Goal: Task Accomplishment & Management: Manage account settings

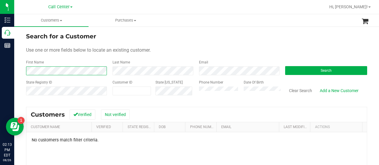
click at [25, 72] on div "Search for a Customer Use one or more fields below to locate an existing custom…" at bounding box center [196, 141] width 365 height 231
click at [194, 93] on div "Phone Number Date Of Birth" at bounding box center [237, 90] width 86 height 21
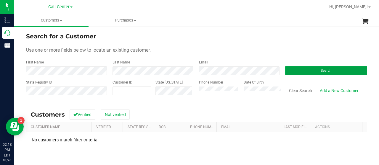
click at [285, 74] on button "Search" at bounding box center [326, 70] width 82 height 9
click at [196, 92] on div "Phone Number Date Of Birth" at bounding box center [237, 90] width 86 height 21
click at [286, 70] on button "Search" at bounding box center [326, 70] width 82 height 9
click at [288, 69] on button "Search" at bounding box center [326, 70] width 82 height 9
click at [179, 95] on div "State Registry ID Customer ID State ID Phone Number Date Of Birth Clear Search …" at bounding box center [196, 90] width 341 height 21
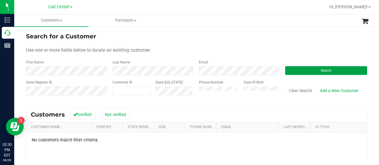
click at [295, 70] on button "Search" at bounding box center [326, 70] width 82 height 9
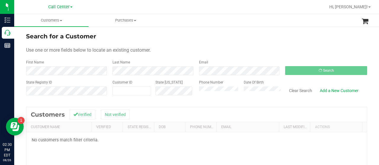
click at [196, 93] on div "Phone Number Date Of Birth" at bounding box center [237, 90] width 86 height 21
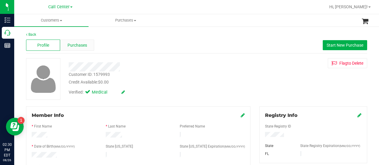
click at [84, 47] on span "Purchases" at bounding box center [77, 45] width 20 height 6
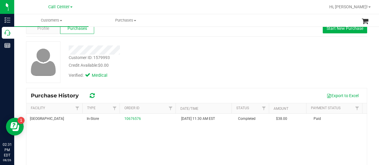
scroll to position [30, 0]
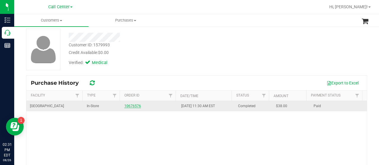
click at [126, 107] on link "10676576" at bounding box center [132, 106] width 17 height 4
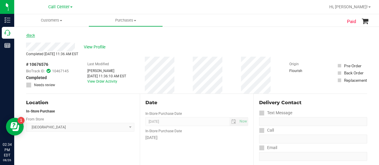
click at [28, 33] on link "Back" at bounding box center [30, 35] width 9 height 4
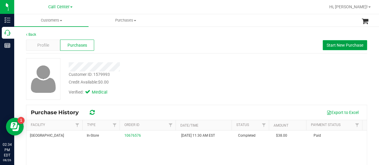
click at [334, 45] on span "Start New Purchase" at bounding box center [344, 45] width 37 height 5
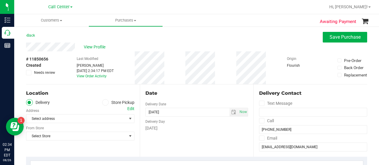
click at [103, 105] on span at bounding box center [105, 102] width 7 height 7
click at [0, 0] on input "Store Pickup" at bounding box center [0, 0] width 0 height 0
drag, startPoint x: 96, startPoint y: 118, endPoint x: 90, endPoint y: 116, distance: 6.2
click at [95, 119] on span "Select Store" at bounding box center [76, 119] width 100 height 8
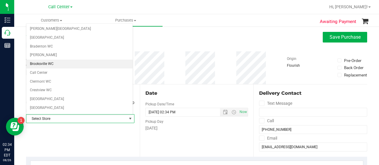
scroll to position [30, 0]
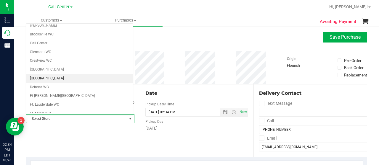
click at [55, 76] on li "[GEOGRAPHIC_DATA]" at bounding box center [79, 78] width 106 height 9
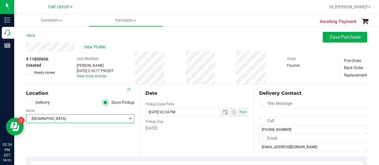
click at [93, 129] on div "Location Delivery Store Pickup Store Delray Beach WC Select Store Bonita Spring…" at bounding box center [83, 121] width 114 height 72
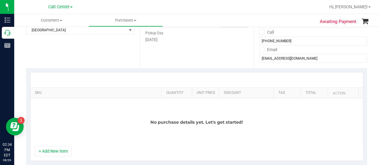
scroll to position [148, 0]
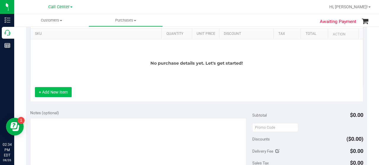
click at [61, 93] on button "+ Add New Item" at bounding box center [53, 92] width 37 height 10
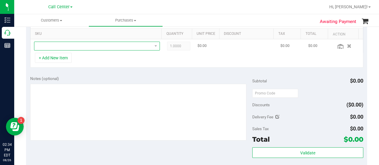
click at [71, 48] on span "NO DATA FOUND" at bounding box center [93, 46] width 118 height 8
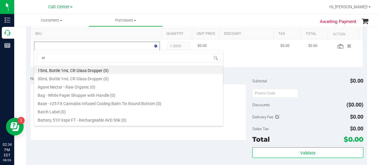
scroll to position [9, 119]
type input "xrl"
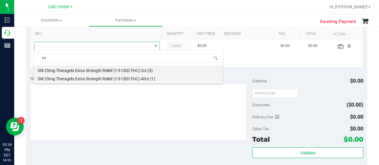
click at [96, 78] on li "SW 25mg Theragels Extra Strength Relief (1:9 CBD:THC) 40ct (1)" at bounding box center [128, 78] width 189 height 8
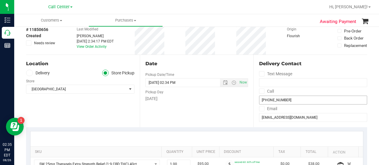
scroll to position [89, 0]
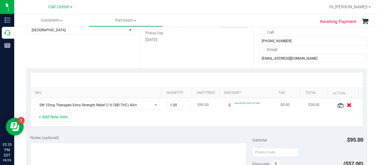
click at [346, 106] on icon "button" at bounding box center [348, 105] width 5 height 4
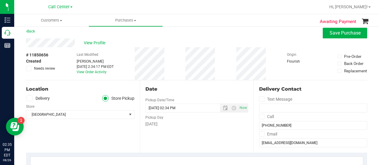
scroll to position [0, 0]
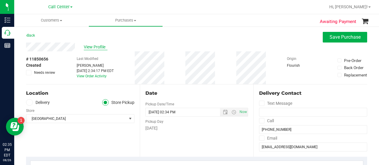
click at [94, 47] on span "View Profile" at bounding box center [96, 47] width 24 height 6
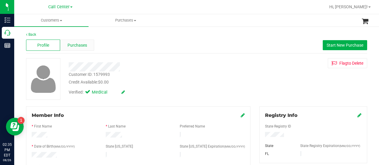
click at [77, 46] on span "Purchases" at bounding box center [77, 45] width 20 height 6
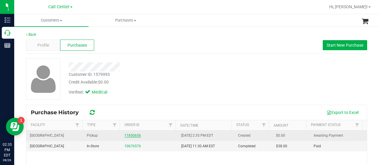
click at [125, 136] on link "11850656" at bounding box center [132, 136] width 17 height 4
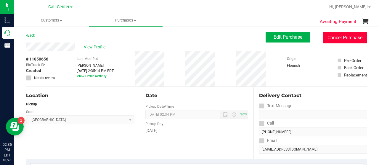
click at [337, 39] on button "Cancel Purchase" at bounding box center [344, 37] width 44 height 11
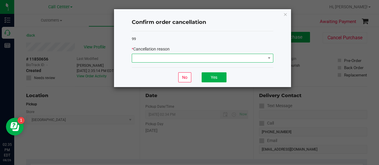
click at [188, 58] on span at bounding box center [198, 58] width 133 height 8
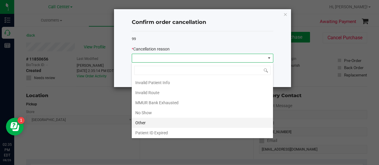
scroll to position [30, 0]
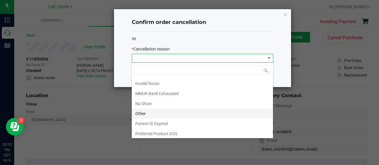
click at [152, 113] on li "Other" at bounding box center [202, 114] width 141 height 10
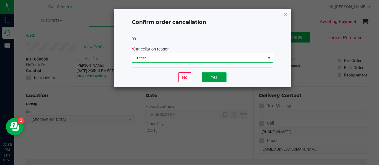
click at [212, 77] on button "Yes" at bounding box center [213, 77] width 25 height 10
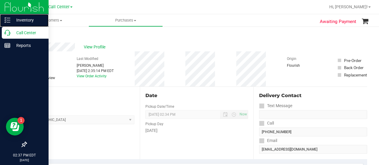
click at [9, 27] on nav "Inventory Call Center Reports 02:37 PM EDT 08/26/2025 08/26" at bounding box center [24, 82] width 49 height 165
click at [12, 33] on p "Call Center" at bounding box center [28, 32] width 36 height 7
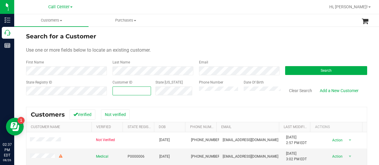
click at [131, 94] on span at bounding box center [131, 91] width 38 height 9
paste input "108475"
type input "108475"
click at [301, 65] on div "Search" at bounding box center [323, 68] width 86 height 16
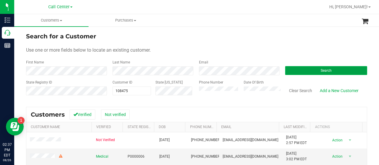
click at [299, 70] on button "Search" at bounding box center [326, 70] width 82 height 9
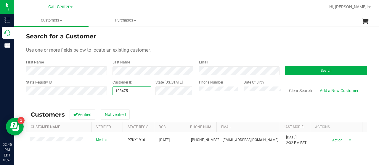
click at [102, 94] on div "State Registry ID Customer ID 108475 108475 State ID Phone Number Date Of Birth…" at bounding box center [196, 90] width 341 height 21
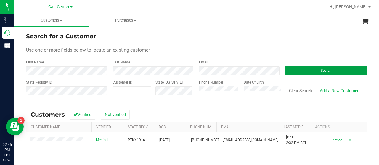
click at [285, 70] on button "Search" at bounding box center [326, 70] width 82 height 9
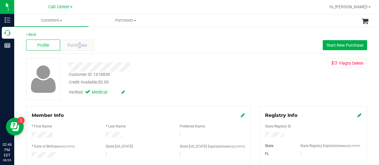
click at [79, 51] on div "Profile Purchases Start New Purchase" at bounding box center [196, 45] width 341 height 16
click at [79, 49] on div "Purchases" at bounding box center [77, 45] width 34 height 11
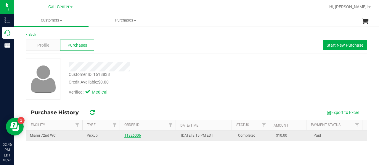
click at [132, 137] on link "11826006" at bounding box center [132, 136] width 17 height 4
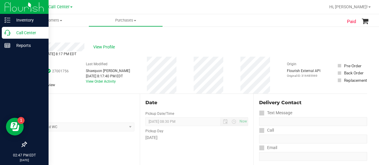
click at [12, 32] on p "Call Center" at bounding box center [28, 32] width 36 height 7
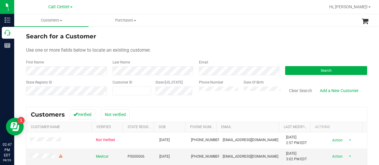
drag, startPoint x: 57, startPoint y: 80, endPoint x: 143, endPoint y: 81, distance: 85.8
click at [60, 80] on div "State Registry ID" at bounding box center [67, 90] width 82 height 21
click at [140, 90] on span at bounding box center [131, 91] width 38 height 9
paste input "599858"
type input "599858"
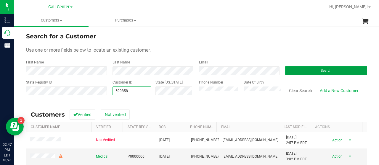
type input "599858"
click at [320, 69] on span "Search" at bounding box center [325, 71] width 11 height 4
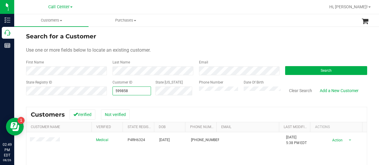
click at [105, 93] on div "State Registry ID Customer ID 599858 599858 State ID Phone Number Date Of Birth…" at bounding box center [196, 90] width 341 height 21
click at [122, 90] on input "text" at bounding box center [132, 91] width 38 height 8
paste input "666923"
type input "666923"
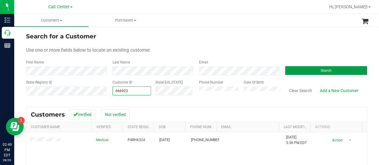
click at [301, 66] on button "Search" at bounding box center [326, 70] width 82 height 9
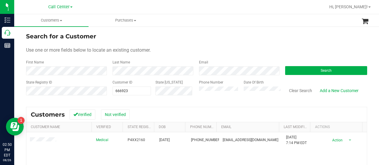
click at [57, 58] on form "Search for a Customer Use one or more fields below to locate an existing custom…" at bounding box center [196, 66] width 341 height 69
click at [102, 95] on div "State Registry ID Customer ID 666923 666923 State ID Phone Number Date Of Birth…" at bounding box center [196, 90] width 341 height 21
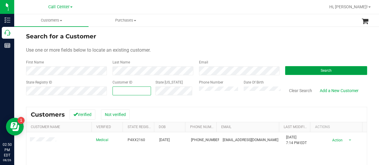
click at [285, 70] on button "Search" at bounding box center [326, 70] width 82 height 9
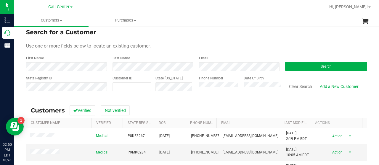
scroll to position [2, 0]
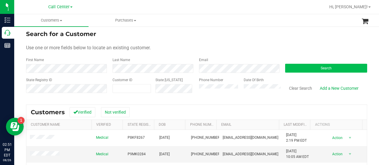
click at [283, 64] on div "Search" at bounding box center [323, 65] width 86 height 16
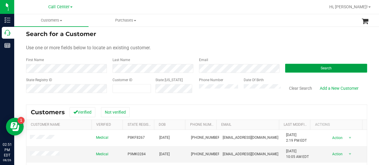
click at [285, 67] on button "Search" at bounding box center [326, 68] width 82 height 9
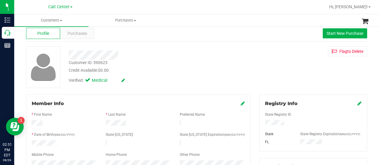
scroll to position [2, 0]
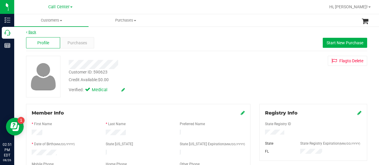
click at [26, 30] on icon at bounding box center [26, 32] width 1 height 4
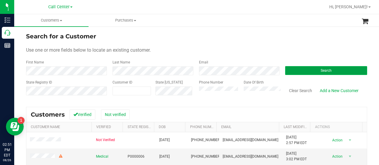
click at [321, 67] on button "Search" at bounding box center [326, 70] width 82 height 9
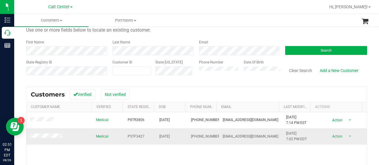
scroll to position [30, 0]
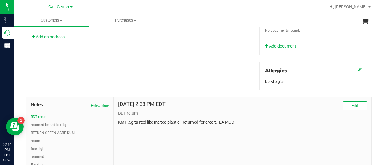
scroll to position [266, 0]
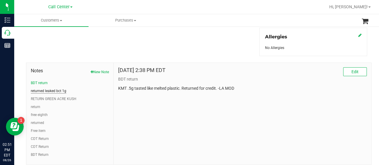
click at [51, 91] on button "returned leaked bct 1g" at bounding box center [49, 90] width 36 height 5
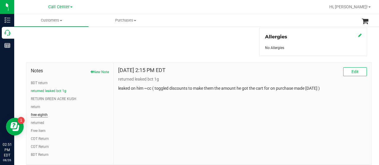
click at [44, 114] on button "free eighth" at bounding box center [39, 114] width 17 height 5
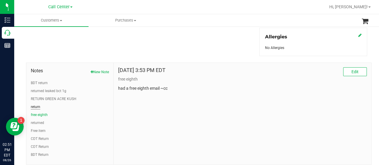
click at [36, 104] on button "return" at bounding box center [35, 106] width 9 height 5
click at [42, 152] on button "BDT Return" at bounding box center [40, 154] width 18 height 5
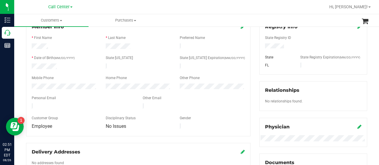
scroll to position [0, 0]
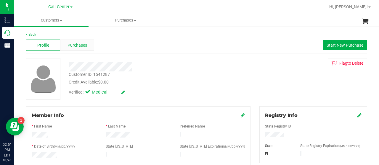
click at [72, 49] on div "Purchases" at bounding box center [77, 45] width 34 height 11
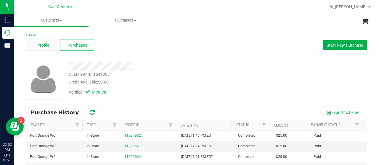
click at [51, 49] on div "Profile" at bounding box center [43, 45] width 34 height 11
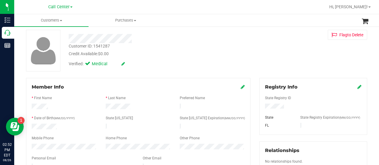
scroll to position [59, 0]
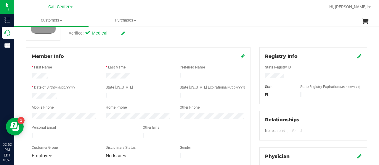
drag, startPoint x: 260, startPoint y: 75, endPoint x: 289, endPoint y: 75, distance: 29.0
click at [289, 75] on div at bounding box center [312, 76] width 105 height 7
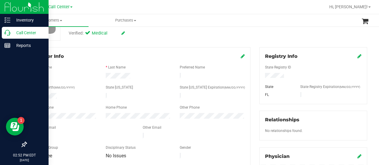
click at [9, 35] on icon at bounding box center [7, 33] width 6 height 6
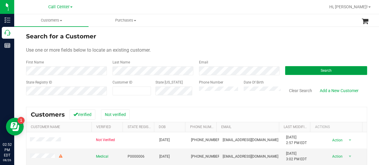
click at [299, 69] on button "Search" at bounding box center [326, 70] width 82 height 9
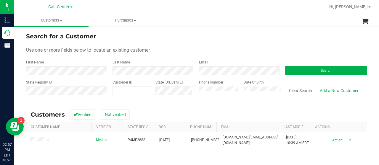
click at [194, 95] on div "Phone Number Date Of Birth" at bounding box center [237, 90] width 86 height 21
click at [288, 70] on button "Search" at bounding box center [326, 70] width 82 height 9
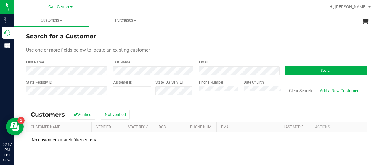
click at [194, 93] on div "Phone Number Date Of Birth" at bounding box center [237, 90] width 86 height 21
click at [296, 70] on button "Search" at bounding box center [326, 70] width 82 height 9
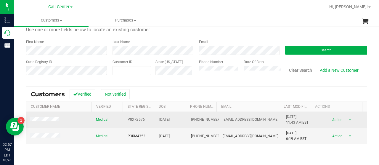
scroll to position [30, 0]
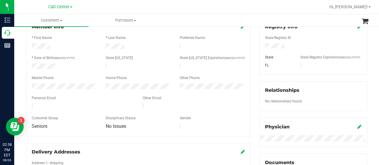
scroll to position [59, 0]
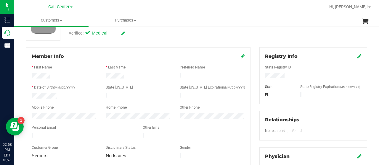
click at [241, 57] on icon at bounding box center [243, 56] width 4 height 5
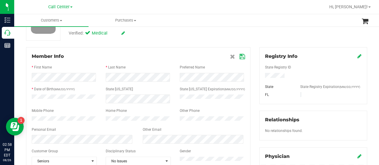
click at [177, 122] on div at bounding box center [212, 120] width 74 height 6
click at [240, 59] on icon at bounding box center [241, 56] width 5 height 5
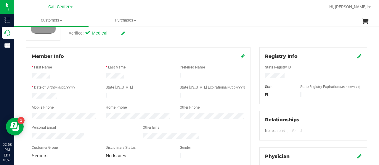
drag, startPoint x: 138, startPoint y: 134, endPoint x: 201, endPoint y: 134, distance: 62.4
click at [201, 134] on div at bounding box center [193, 136] width 111 height 7
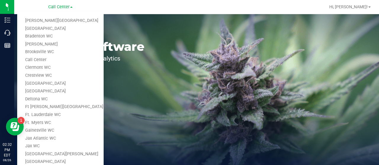
click at [55, 31] on link "[GEOGRAPHIC_DATA]" at bounding box center [60, 29] width 86 height 8
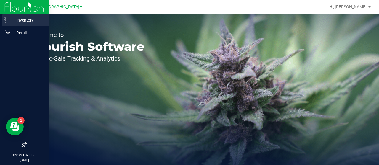
click at [6, 21] on icon at bounding box center [7, 20] width 6 height 6
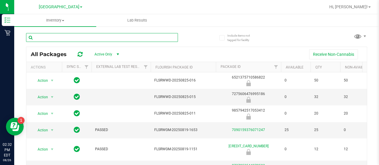
click at [61, 42] on input "text" at bounding box center [102, 37] width 152 height 9
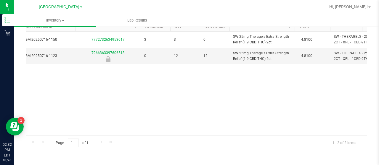
type input "xrl"
click at [70, 6] on span "[GEOGRAPHIC_DATA]" at bounding box center [59, 6] width 41 height 5
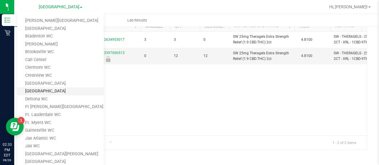
click at [44, 91] on link "[GEOGRAPHIC_DATA]" at bounding box center [60, 92] width 86 height 8
